Goal: Transaction & Acquisition: Purchase product/service

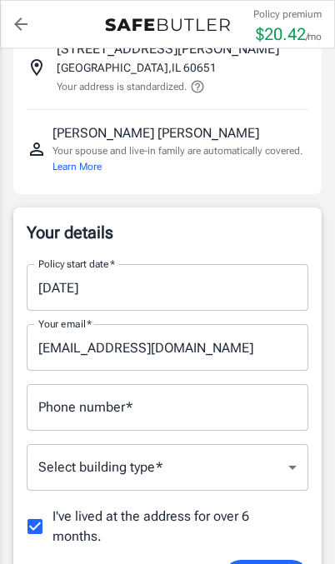
scroll to position [121, 0]
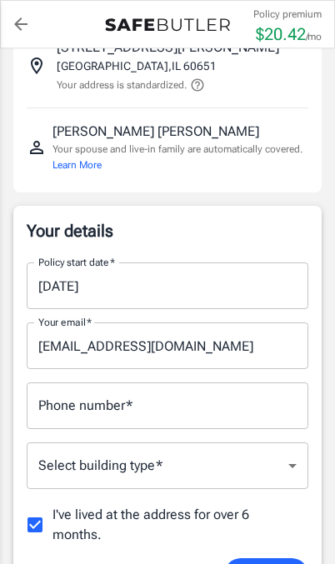
click at [272, 290] on input "[DATE]" at bounding box center [162, 285] width 270 height 47
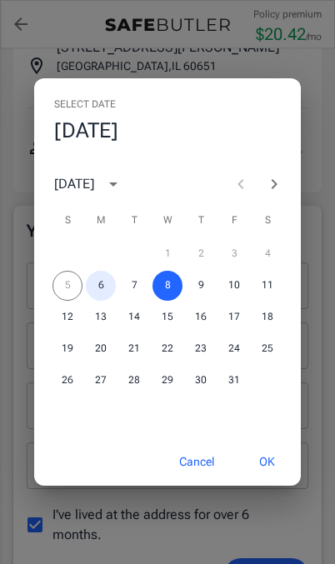
click at [109, 300] on button "6" at bounding box center [101, 286] width 30 height 30
type input "[DATE]"
click at [276, 479] on button "OK" at bounding box center [267, 462] width 54 height 36
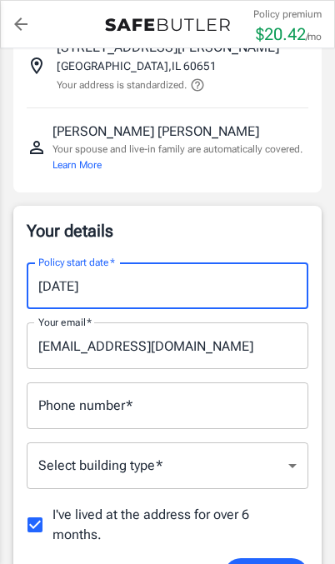
click at [245, 342] on input "[EMAIL_ADDRESS][DOMAIN_NAME]" at bounding box center [167, 345] width 281 height 47
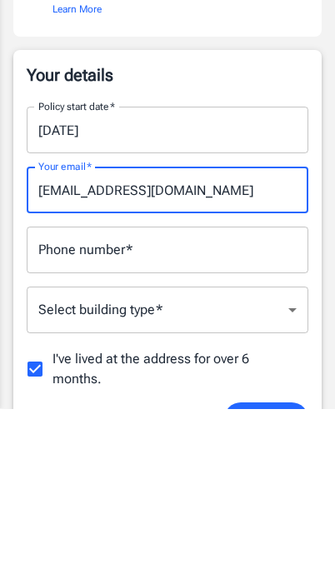
click at [151, 322] on input "[EMAIL_ADDRESS][DOMAIN_NAME]" at bounding box center [167, 345] width 281 height 47
type input "[EMAIL_ADDRESS][DOMAIN_NAME]"
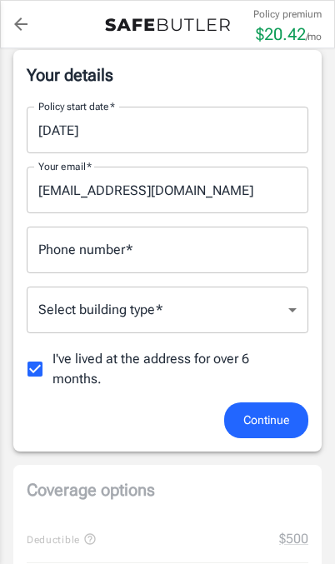
click at [254, 243] on input "Phone number   *" at bounding box center [167, 249] width 281 height 47
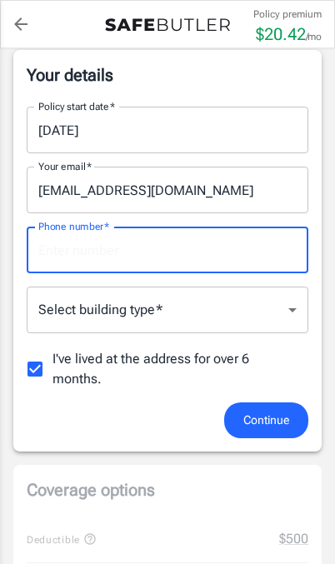
scroll to position [276, 0]
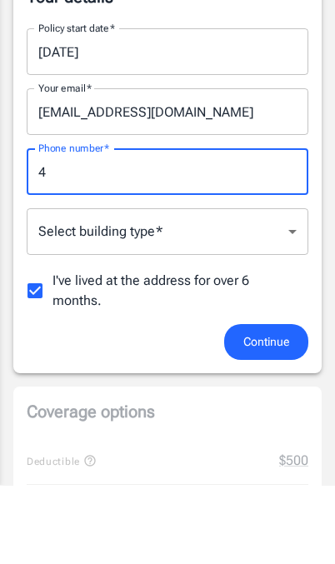
type input "41"
type input "4175962903"
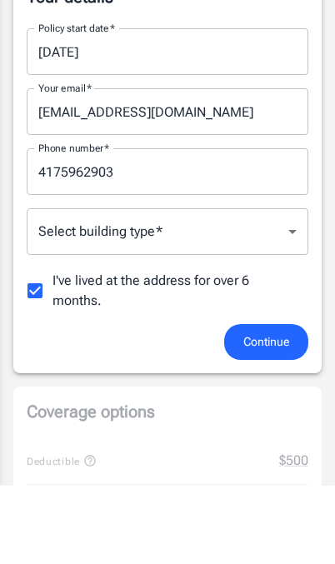
scroll to position [355, 0]
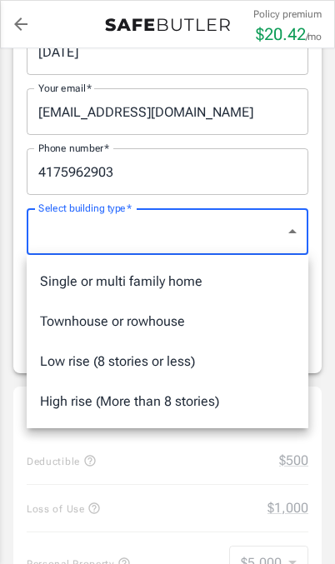
click at [232, 284] on li "Single or multi family home" at bounding box center [167, 281] width 281 height 40
type input "singlefamily"
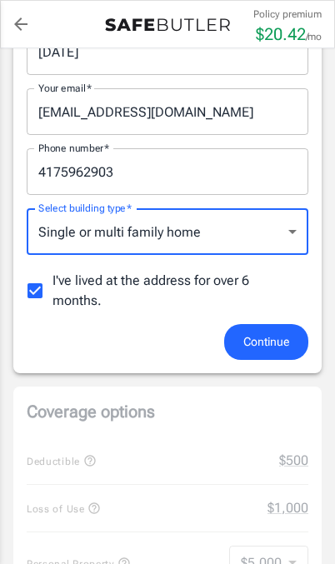
click at [281, 346] on span "Continue" at bounding box center [266, 341] width 46 height 21
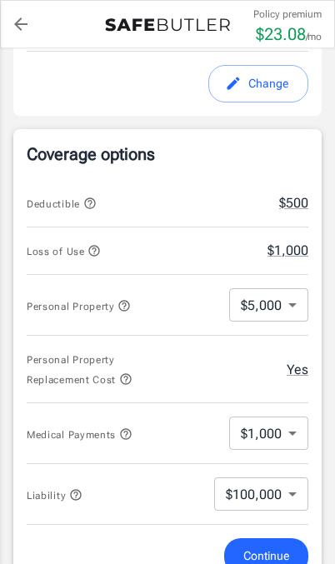
scroll to position [603, 0]
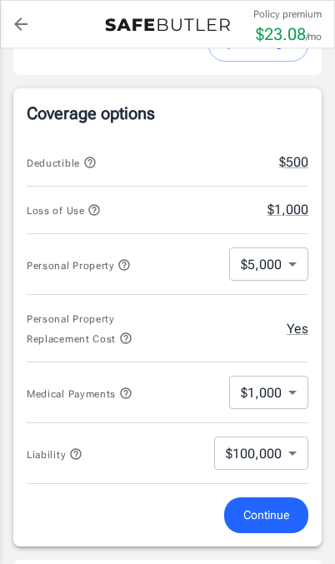
click at [283, 273] on body "Policy premium $ 23.08 /mo Liberty Mutual Renters Insurance [STREET_ADDRESS][PE…" at bounding box center [167, 436] width 335 height 2078
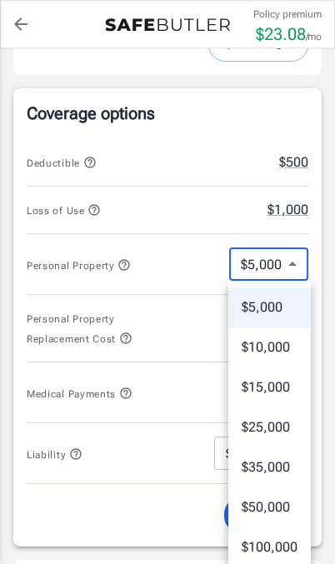
click at [279, 305] on li "$5,000" at bounding box center [269, 307] width 82 height 40
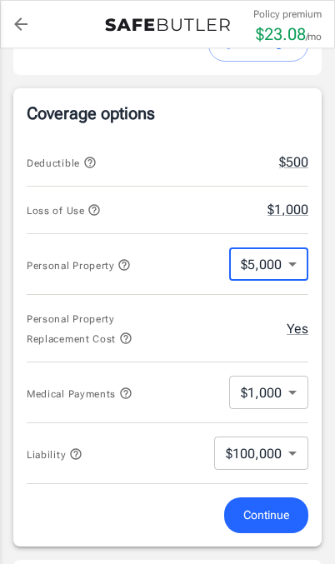
click at [287, 259] on body "Policy premium $ 23.08 /mo Liberty Mutual Renters Insurance [STREET_ADDRESS][PE…" at bounding box center [167, 436] width 335 height 2078
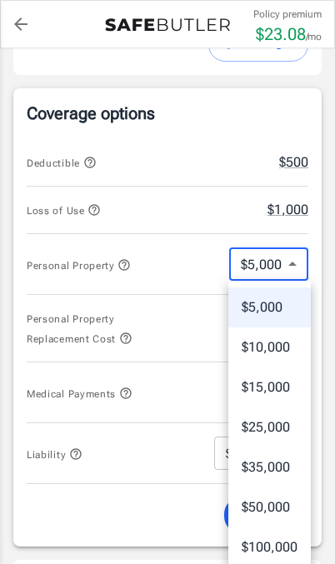
click at [296, 388] on li "$15,000" at bounding box center [269, 387] width 82 height 40
type input "15000"
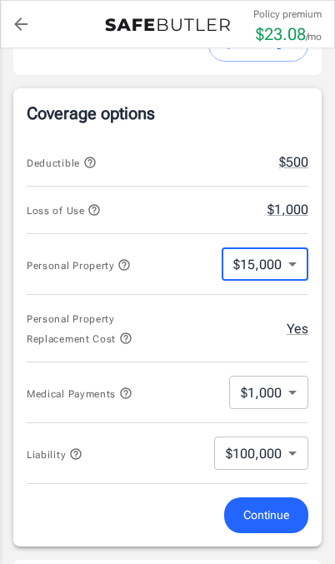
click at [292, 400] on body "Policy premium $ 23.08 /mo Liberty Mutual Renters Insurance [STREET_ADDRESS][PE…" at bounding box center [167, 436] width 335 height 2078
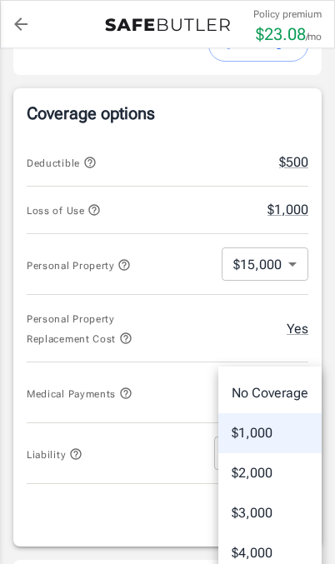
click at [285, 518] on li "$3,000" at bounding box center [269, 513] width 103 height 40
type input "3000"
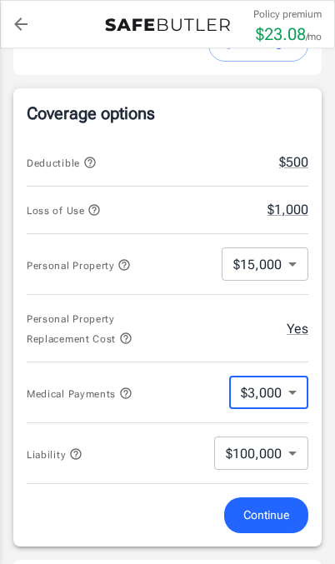
click at [123, 390] on icon "button" at bounding box center [125, 392] width 11 height 11
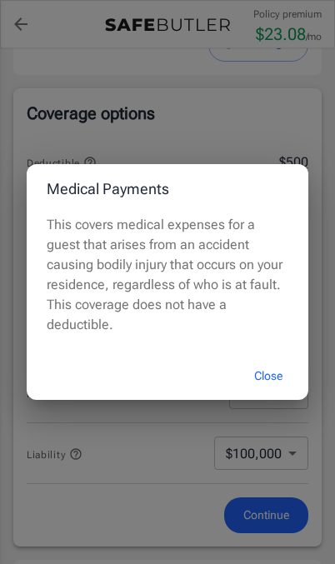
click at [280, 394] on button "Close" at bounding box center [268, 376] width 67 height 36
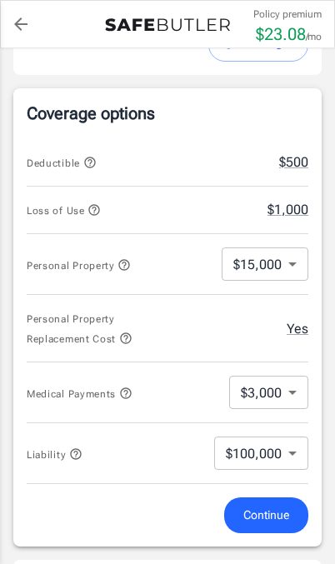
click at [68, 456] on span "Liability" at bounding box center [55, 455] width 56 height 12
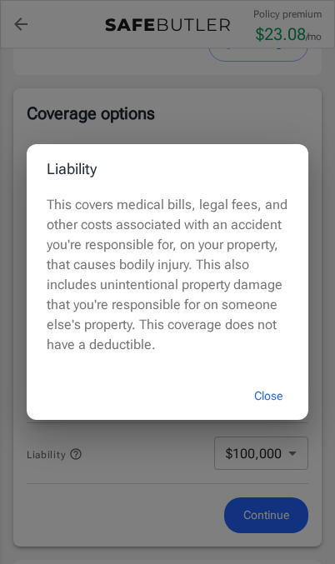
click at [283, 414] on button "Close" at bounding box center [268, 396] width 67 height 36
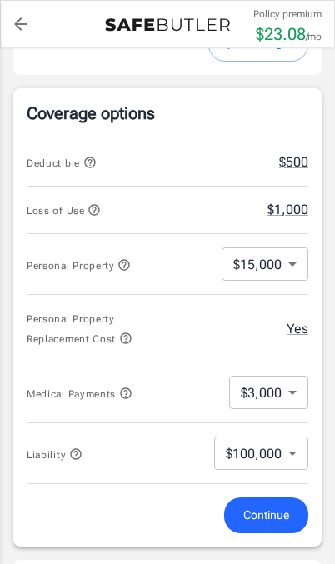
click at [299, 458] on body "Policy premium $ 23.08 /mo Liberty Mutual Renters Insurance [STREET_ADDRESS][PE…" at bounding box center [167, 436] width 335 height 2078
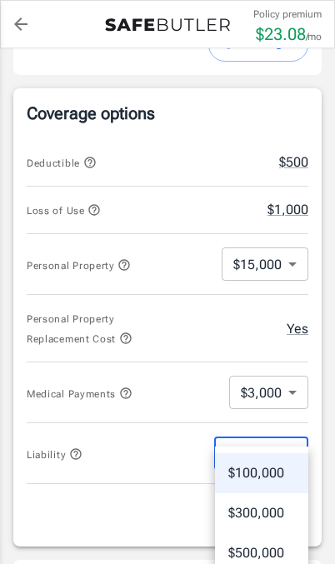
click at [302, 465] on li "$100,000" at bounding box center [261, 473] width 93 height 40
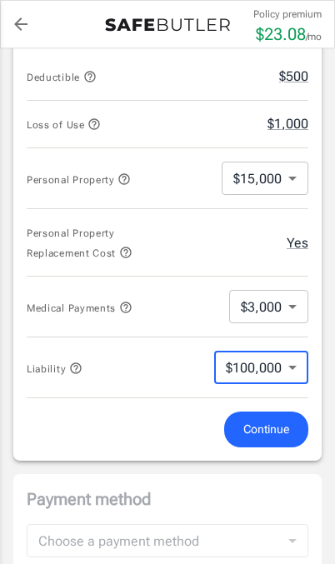
scroll to position [696, 0]
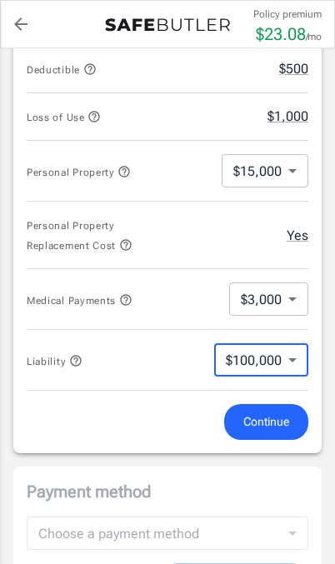
click at [287, 425] on span "Continue" at bounding box center [266, 421] width 46 height 21
